Goal: Browse casually: Explore the website without a specific task or goal

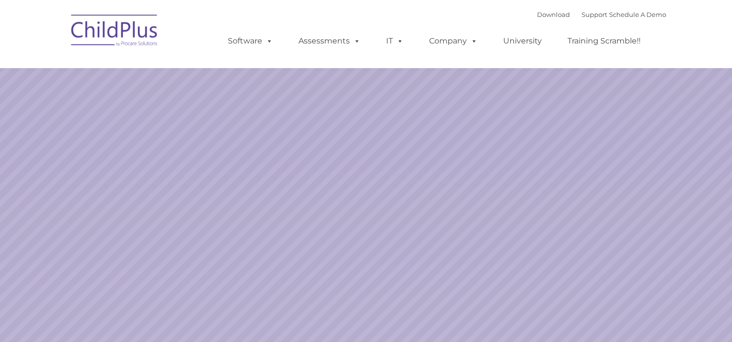
select select "MEDIUM"
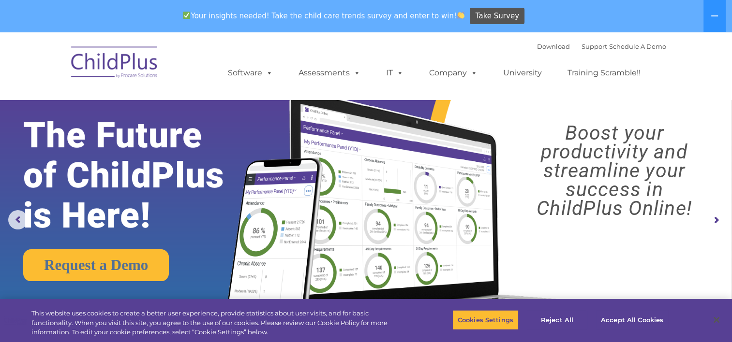
click at [714, 217] on rs-arrow at bounding box center [715, 220] width 19 height 19
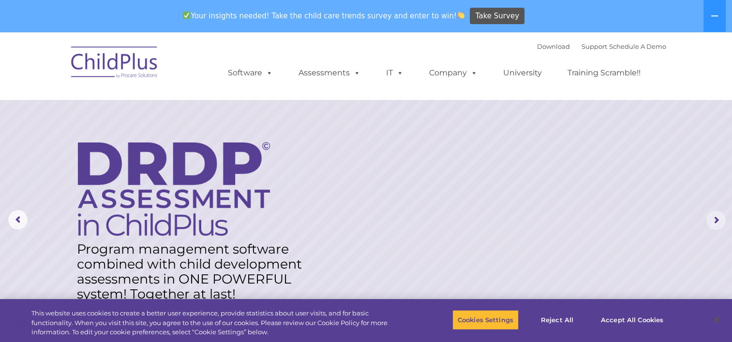
click at [714, 217] on rs-arrow at bounding box center [715, 220] width 19 height 19
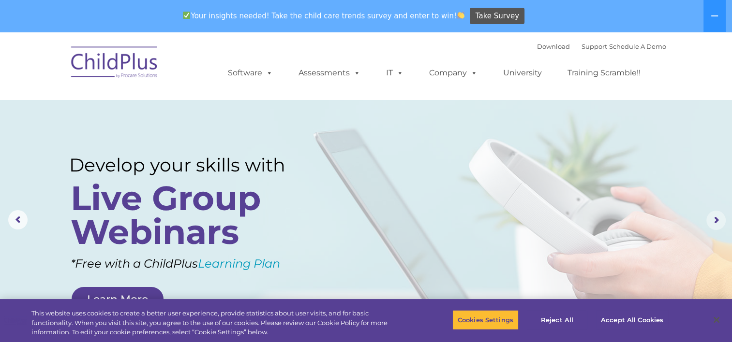
click at [714, 217] on rs-arrow at bounding box center [715, 220] width 19 height 19
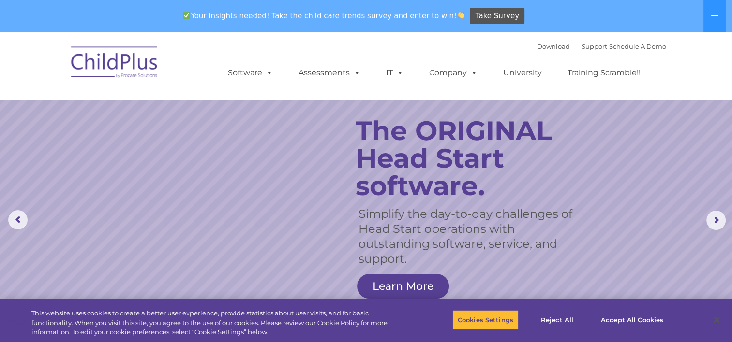
drag, startPoint x: 722, startPoint y: 0, endPoint x: 631, endPoint y: 163, distance: 186.4
click at [631, 163] on rs-slide "Simplify the day-to-day challenges of Head Start operations with outstanding so…" at bounding box center [366, 220] width 732 height 377
click at [615, 316] on button "Accept All Cookies" at bounding box center [631, 320] width 73 height 20
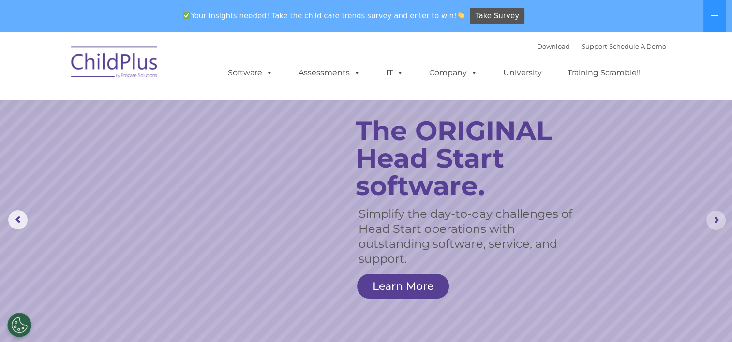
click at [716, 223] on rs-arrow at bounding box center [715, 220] width 19 height 19
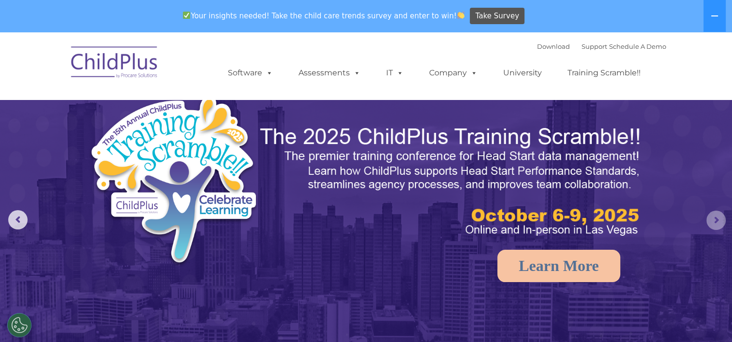
click at [716, 223] on rs-arrow at bounding box center [715, 220] width 19 height 19
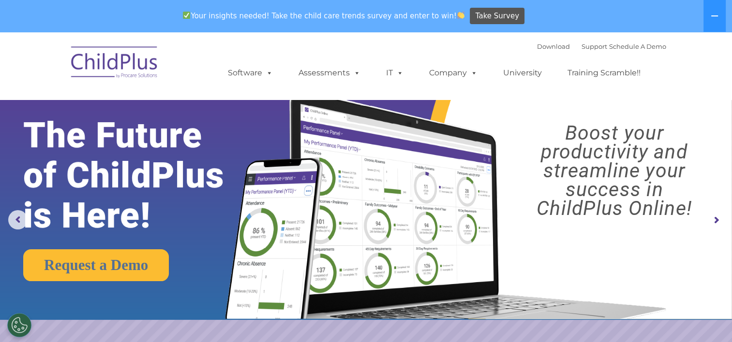
click at [717, 222] on rs-arrow at bounding box center [715, 220] width 19 height 19
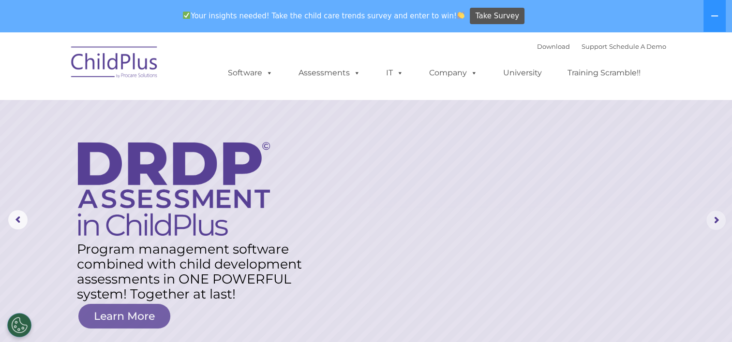
click at [717, 222] on rs-arrow at bounding box center [715, 220] width 19 height 19
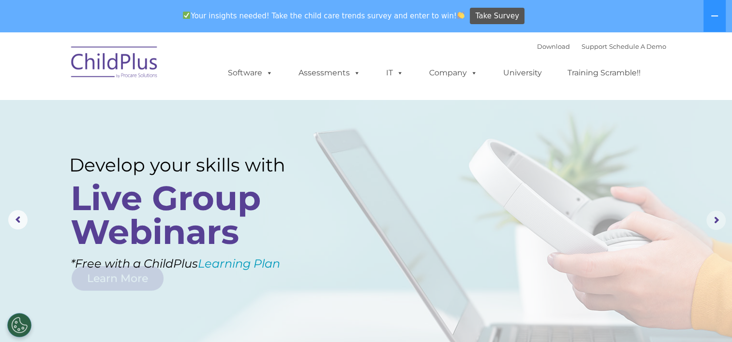
click at [717, 222] on rs-arrow at bounding box center [715, 220] width 19 height 19
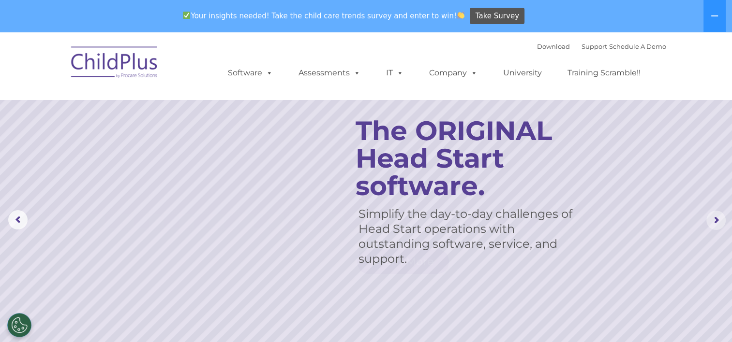
click at [717, 222] on rs-arrow at bounding box center [715, 220] width 19 height 19
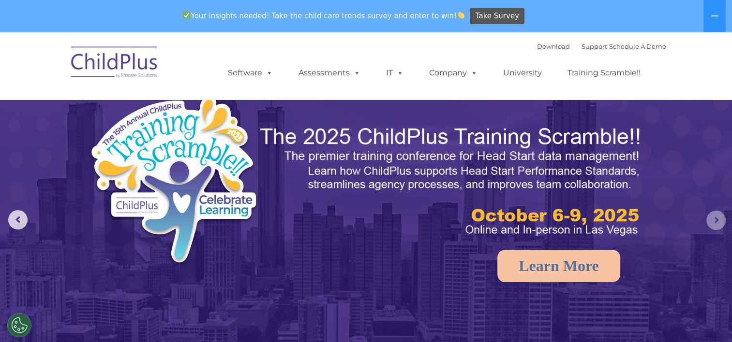
click at [717, 222] on rs-arrow at bounding box center [715, 220] width 19 height 19
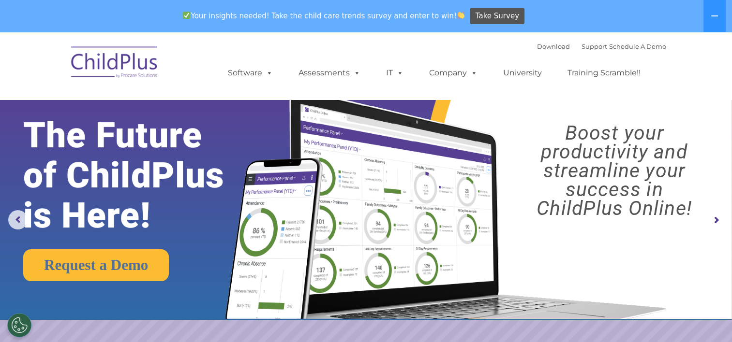
click at [717, 222] on rs-arrow at bounding box center [715, 220] width 19 height 19
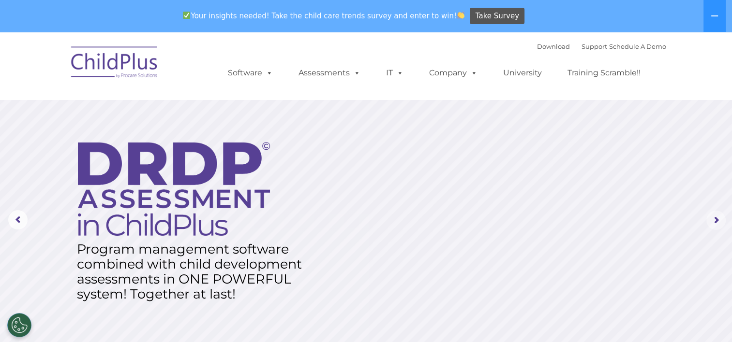
click at [717, 222] on rs-arrow at bounding box center [715, 220] width 19 height 19
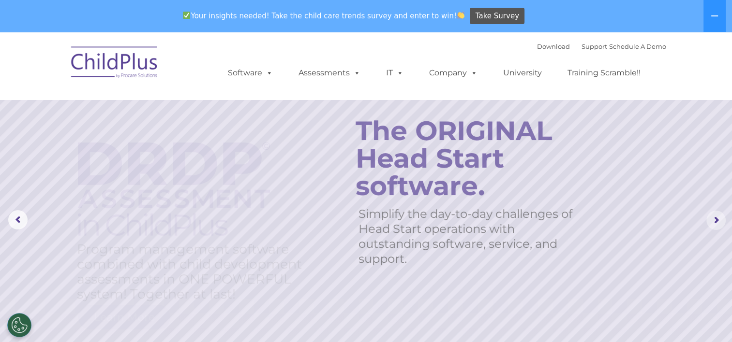
click at [717, 222] on rs-arrow at bounding box center [715, 220] width 19 height 19
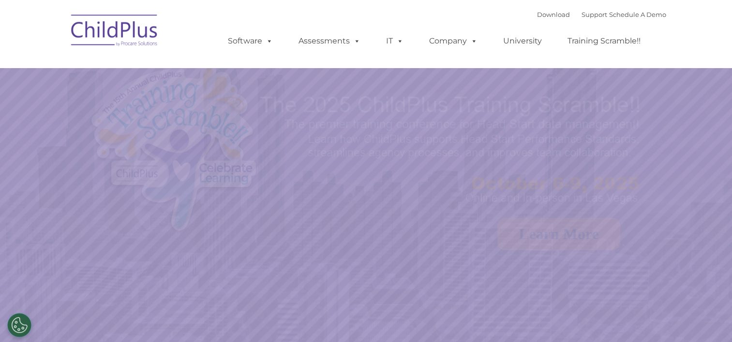
select select "MEDIUM"
